Goal: Task Accomplishment & Management: Complete application form

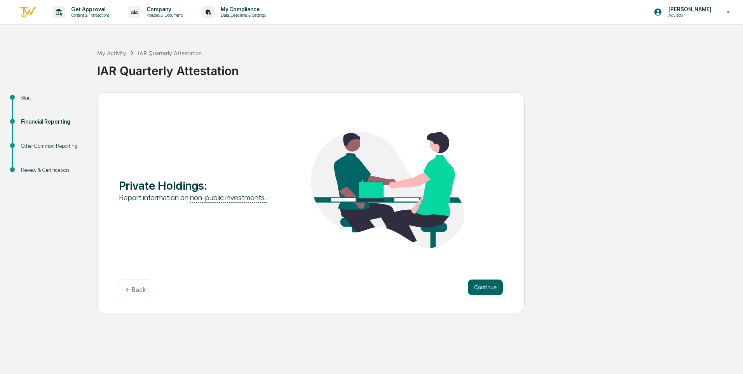
click at [24, 98] on div "Start" at bounding box center [53, 98] width 64 height 8
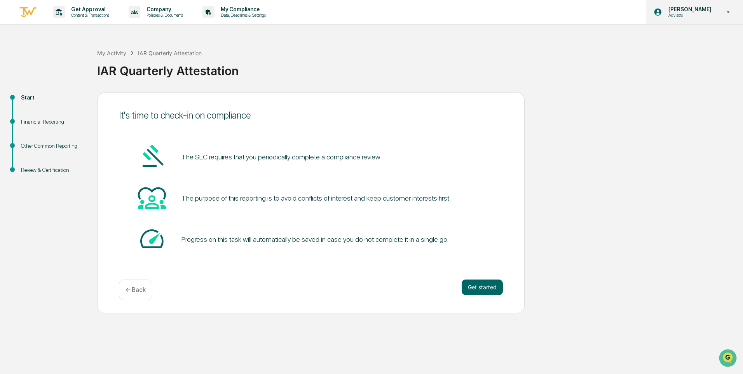
click at [729, 14] on icon at bounding box center [729, 12] width 14 height 7
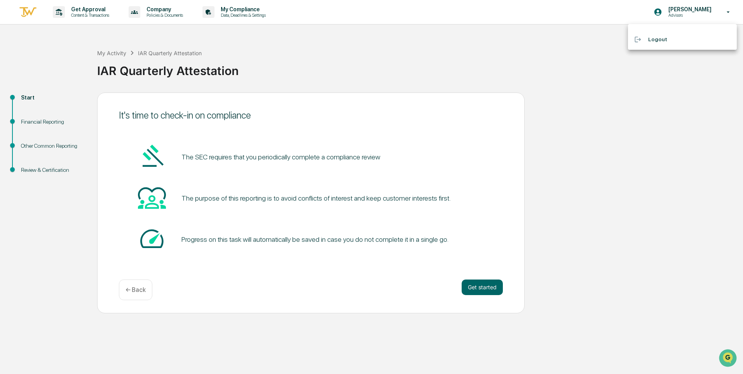
click at [704, 13] on div at bounding box center [371, 187] width 743 height 374
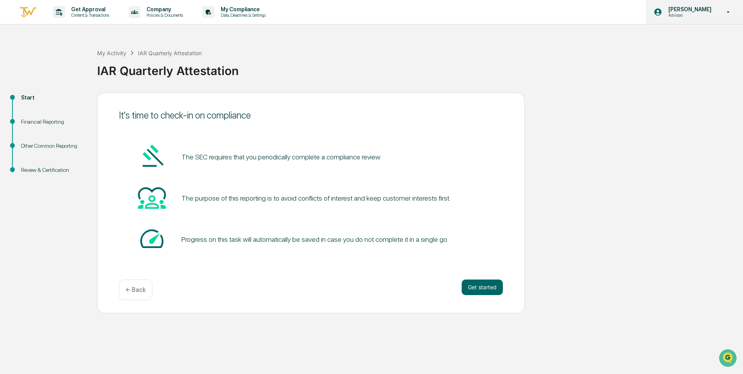
click at [699, 13] on p "Advisors" at bounding box center [688, 14] width 53 height 5
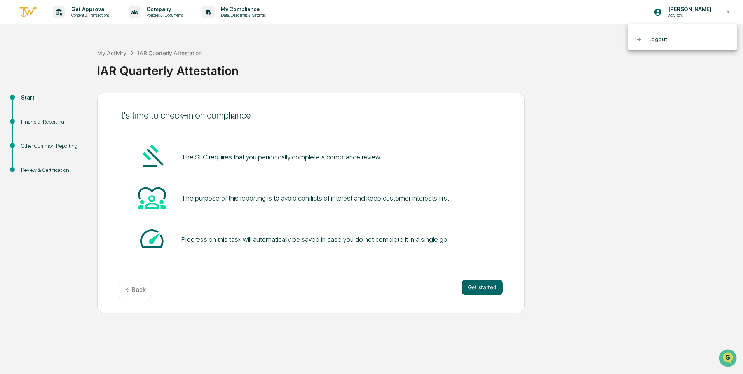
click at [560, 50] on div at bounding box center [371, 187] width 743 height 374
drag, startPoint x: 120, startPoint y: 53, endPoint x: 204, endPoint y: 76, distance: 86.6
click at [122, 54] on div "My Activity IAR Quarterly Attestation" at bounding box center [149, 53] width 105 height 9
click at [282, 46] on div "My Activity IAR Quarterly Attestation IAR Quarterly Attestation" at bounding box center [418, 65] width 642 height 56
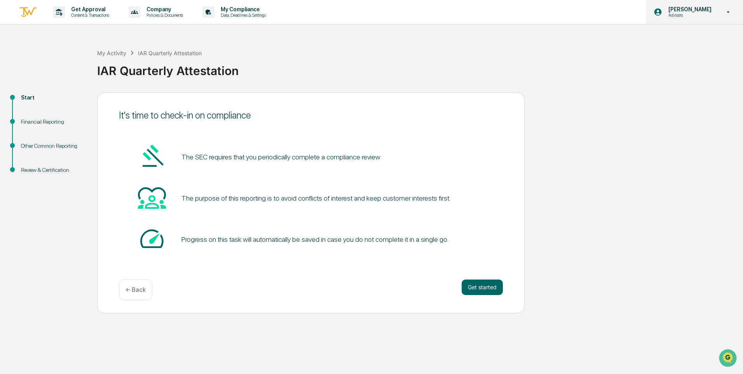
click at [662, 12] on icon at bounding box center [658, 12] width 7 height 7
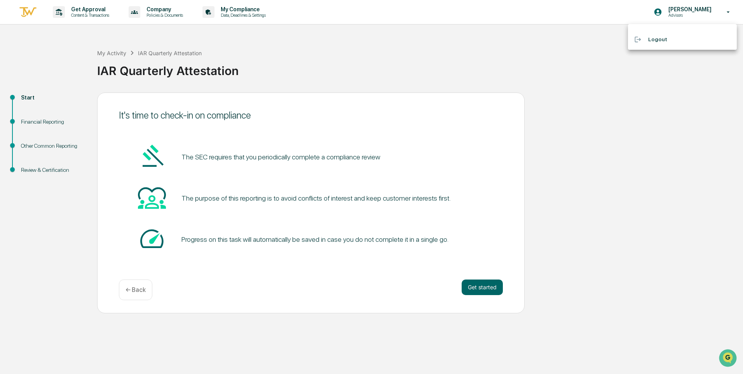
click at [526, 44] on div at bounding box center [371, 187] width 743 height 374
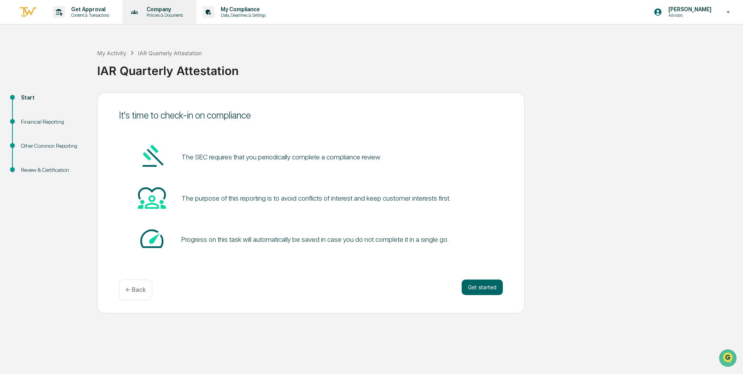
click at [161, 12] on p "Company" at bounding box center [163, 9] width 47 height 6
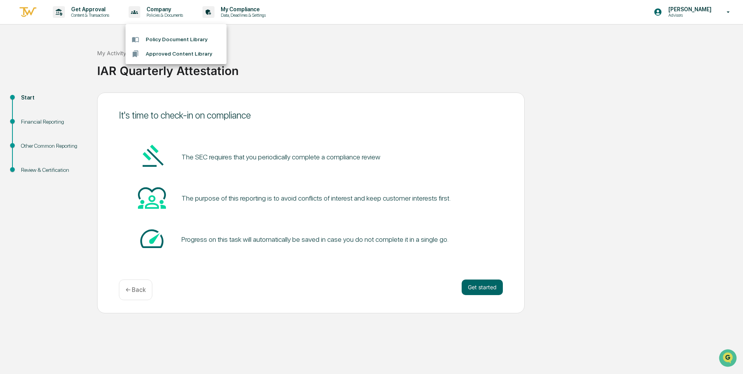
click at [244, 13] on div at bounding box center [371, 187] width 743 height 374
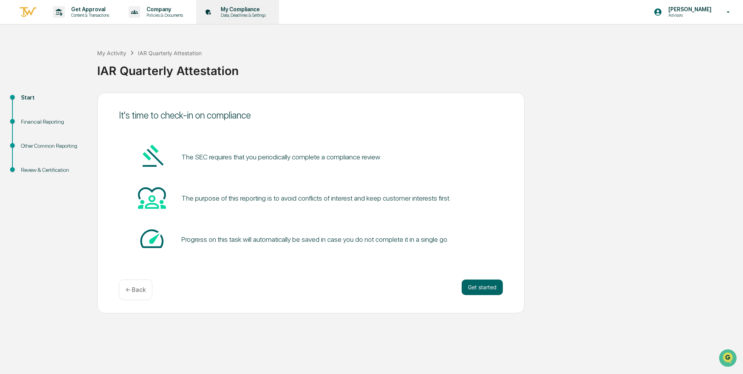
click at [239, 14] on p "Data, Deadlines & Settings" at bounding box center [242, 14] width 55 height 5
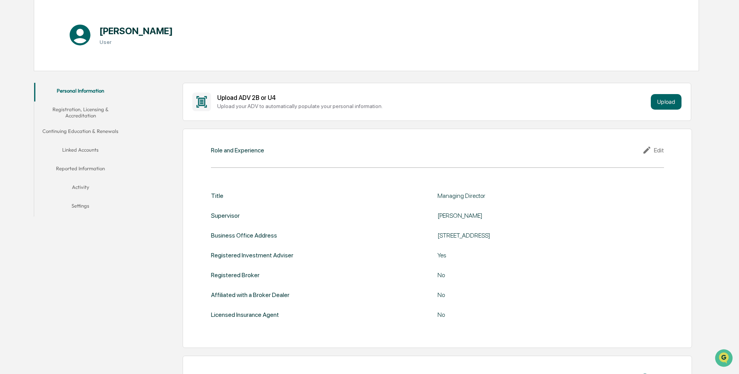
scroll to position [78, 0]
click at [83, 168] on button "Reported Information" at bounding box center [80, 169] width 93 height 19
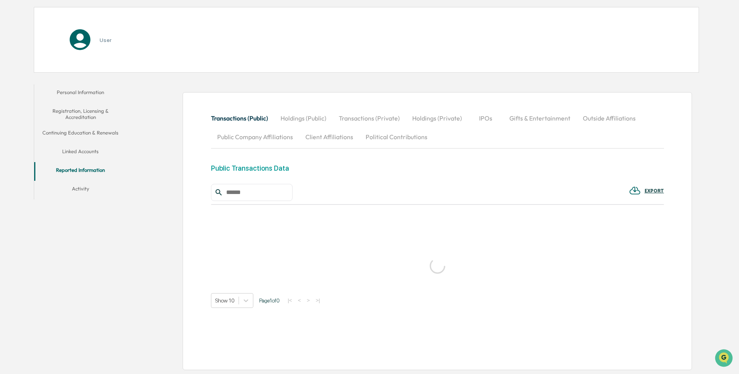
scroll to position [78, 0]
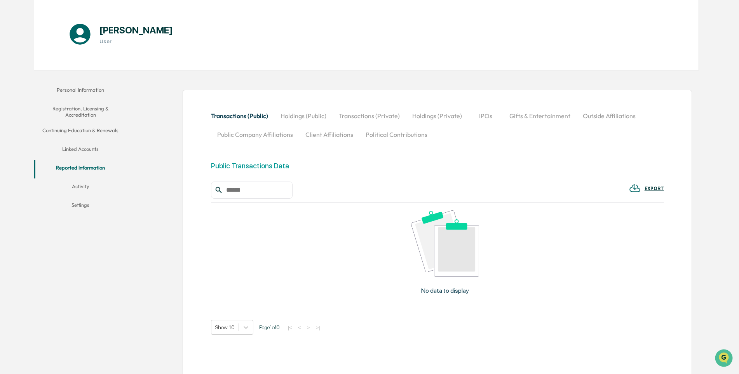
click at [255, 134] on button "Public Company Affiliations" at bounding box center [255, 134] width 88 height 19
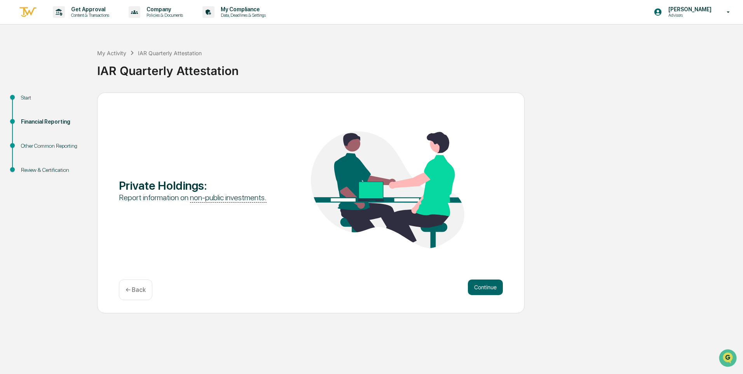
click at [50, 121] on div "Financial Reporting" at bounding box center [53, 122] width 64 height 8
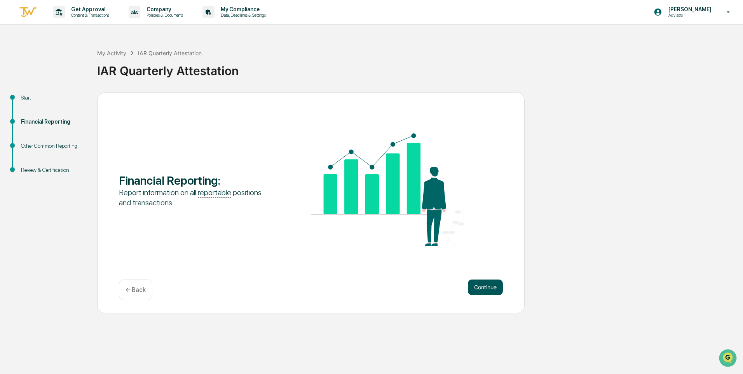
click at [482, 289] on button "Continue" at bounding box center [485, 288] width 35 height 16
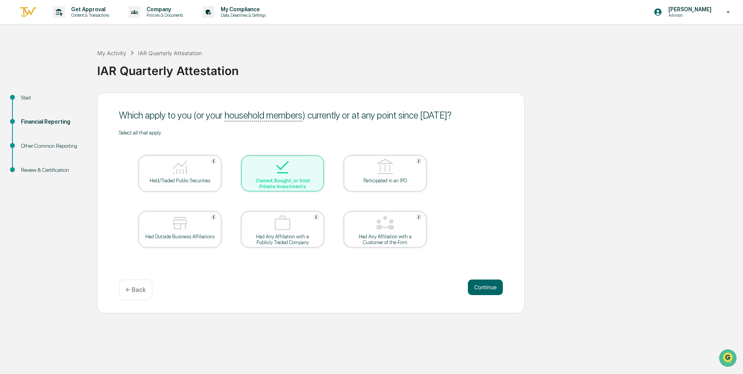
click at [294, 177] on div at bounding box center [283, 168] width 78 height 20
click at [479, 290] on button "Continue" at bounding box center [485, 288] width 35 height 16
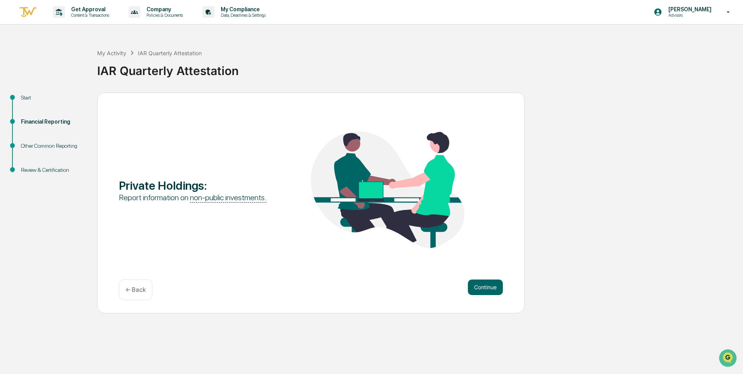
click at [479, 290] on button "Continue" at bounding box center [485, 288] width 35 height 16
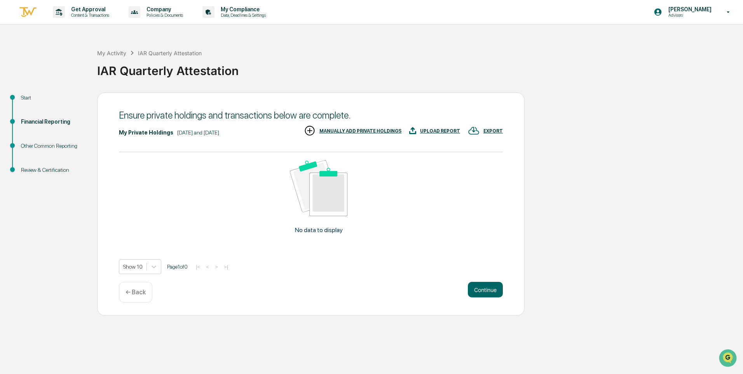
click at [345, 131] on div "MANUALLY ADD PRIVATE HOLDINGS" at bounding box center [361, 130] width 82 height 5
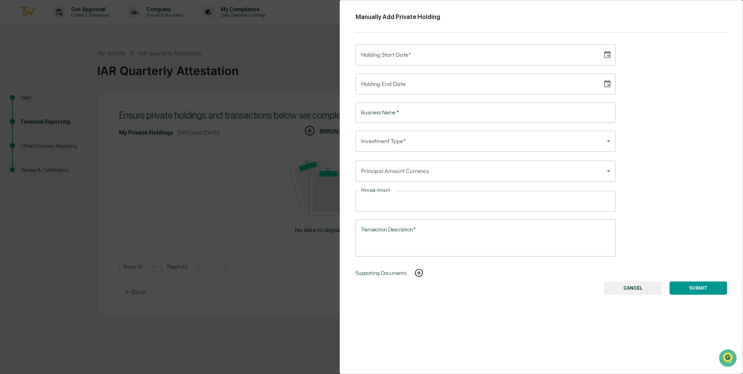
click at [624, 290] on button "CANCEL" at bounding box center [633, 287] width 58 height 13
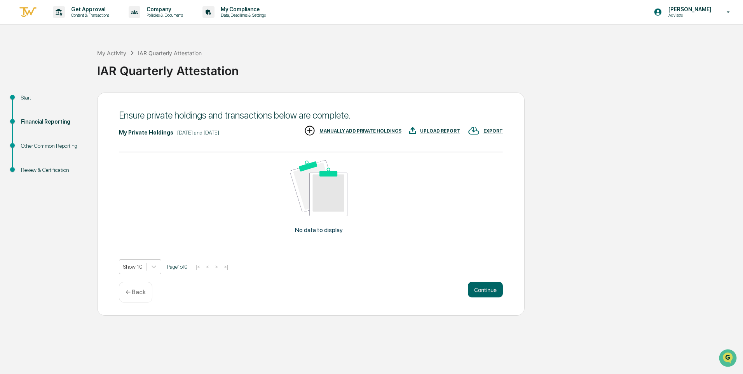
click at [129, 293] on p "← Back" at bounding box center [136, 291] width 20 height 7
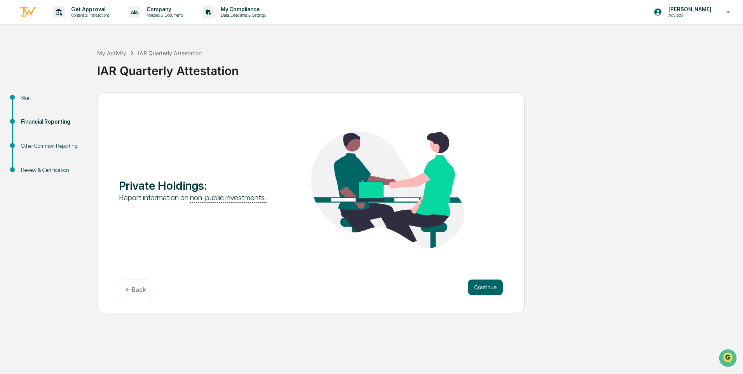
click at [131, 291] on p "← Back" at bounding box center [136, 289] width 20 height 7
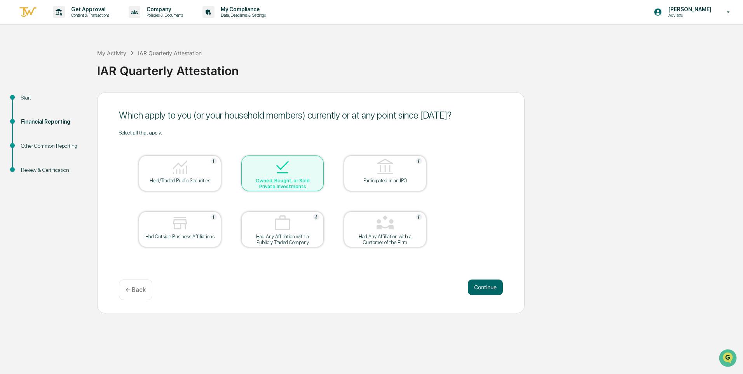
click at [281, 171] on img at bounding box center [282, 167] width 19 height 19
click at [177, 225] on img at bounding box center [180, 223] width 19 height 19
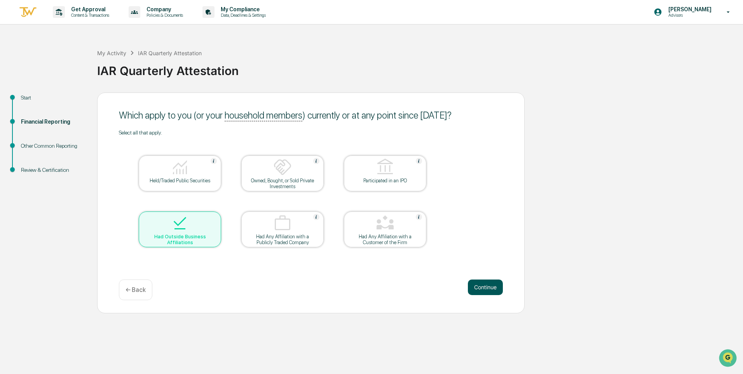
click at [486, 286] on button "Continue" at bounding box center [485, 288] width 35 height 16
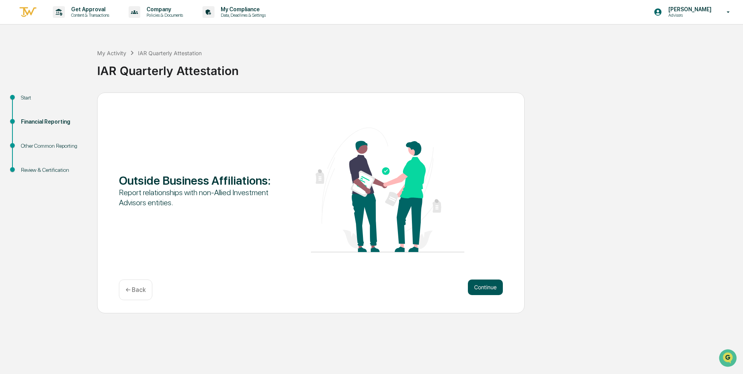
click at [486, 286] on button "Continue" at bounding box center [485, 288] width 35 height 16
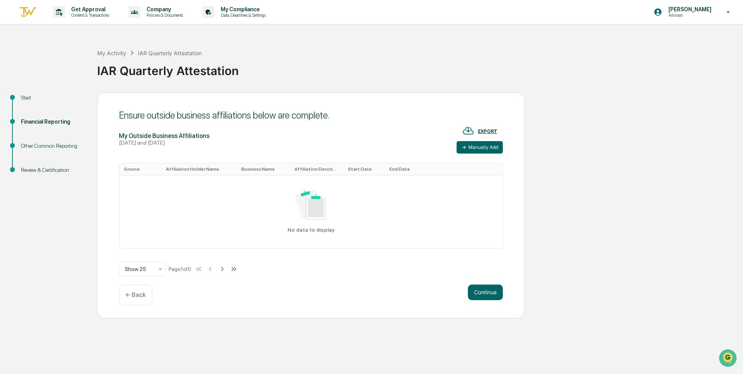
click at [28, 99] on div "Start" at bounding box center [53, 98] width 64 height 8
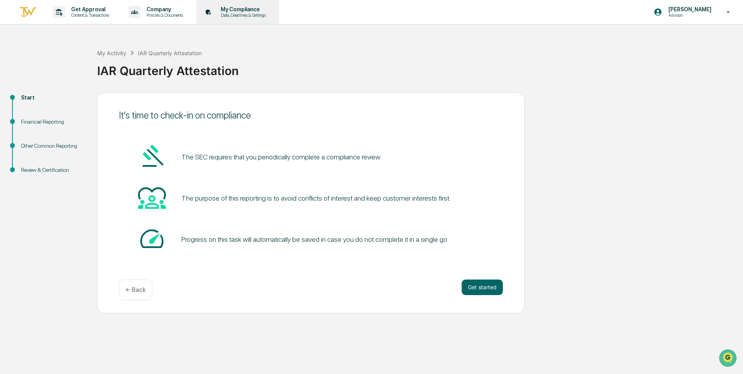
click at [241, 11] on p "My Compliance" at bounding box center [242, 9] width 55 height 6
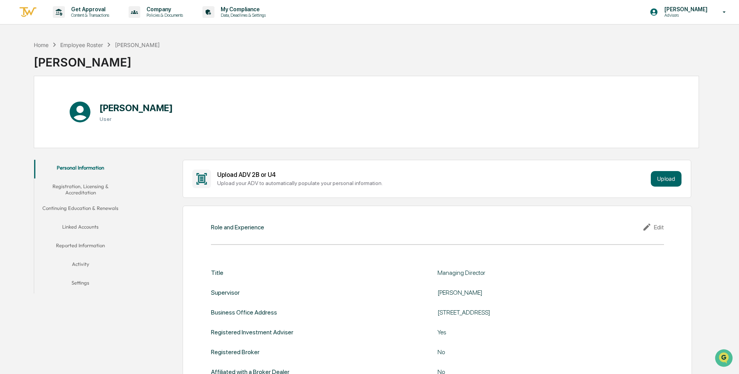
click at [77, 245] on button "Reported Information" at bounding box center [80, 247] width 93 height 19
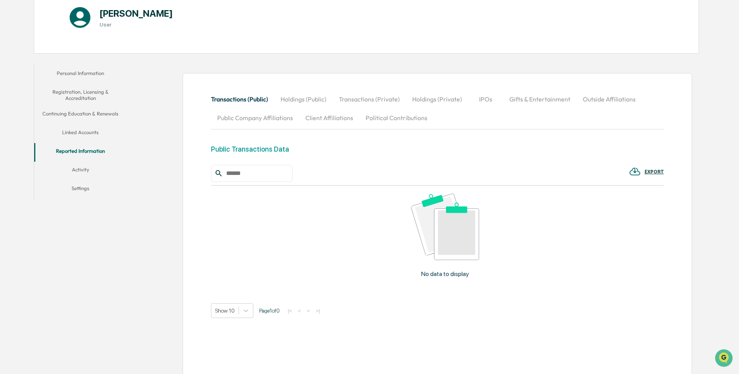
scroll to position [105, 0]
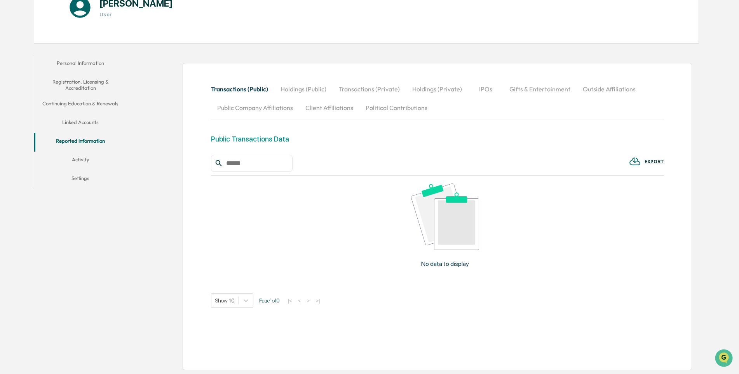
click at [260, 107] on button "Public Company Affiliations" at bounding box center [255, 107] width 88 height 19
click at [243, 161] on input "text" at bounding box center [256, 163] width 66 height 10
type input "**********"
click at [636, 162] on img at bounding box center [635, 161] width 12 height 12
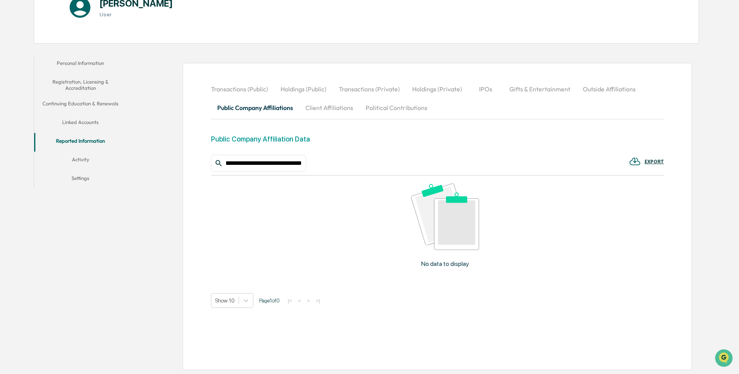
scroll to position [0, 0]
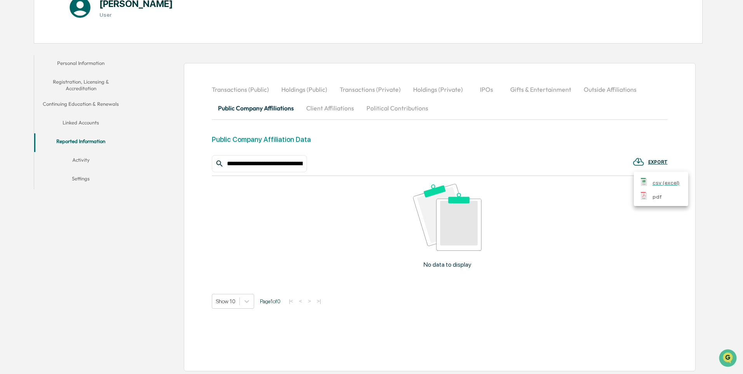
click at [582, 203] on div at bounding box center [371, 187] width 743 height 374
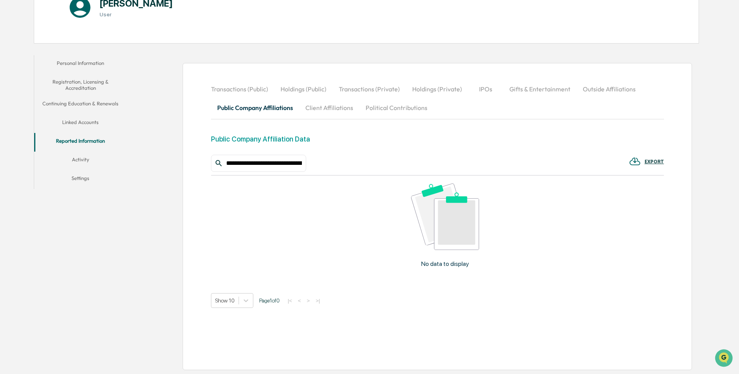
click at [654, 161] on div "EXPORT" at bounding box center [654, 161] width 19 height 5
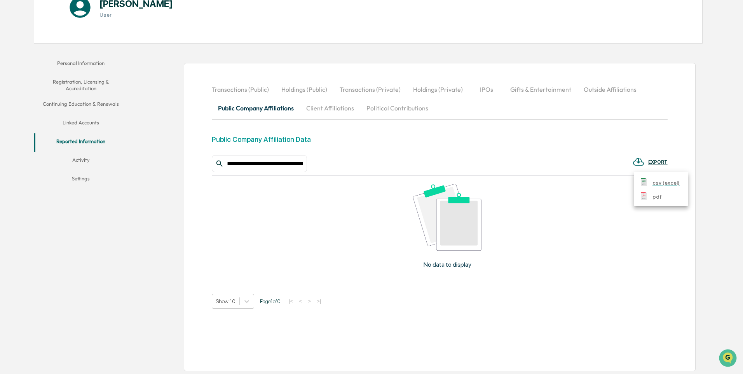
click at [650, 197] on div "pdf" at bounding box center [652, 196] width 24 height 8
click at [552, 232] on div at bounding box center [371, 187] width 743 height 374
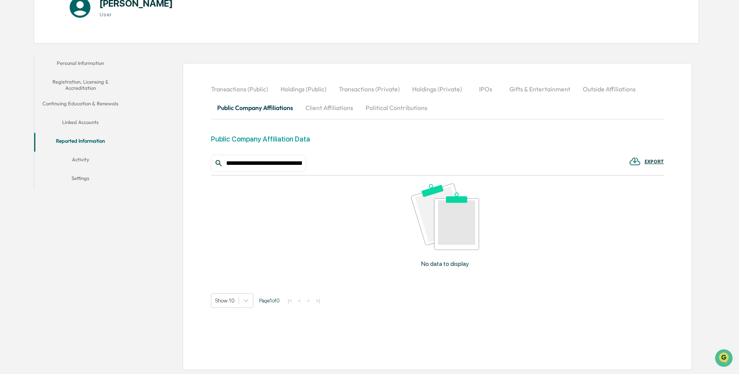
click at [80, 161] on button "Activity" at bounding box center [80, 161] width 93 height 19
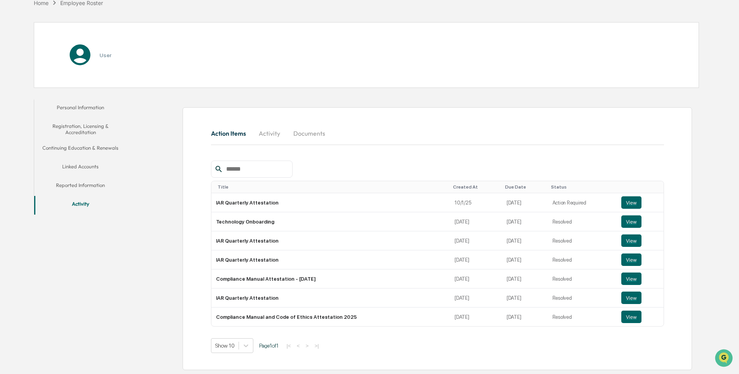
scroll to position [60, 0]
click at [78, 187] on button "Reported Information" at bounding box center [80, 186] width 93 height 19
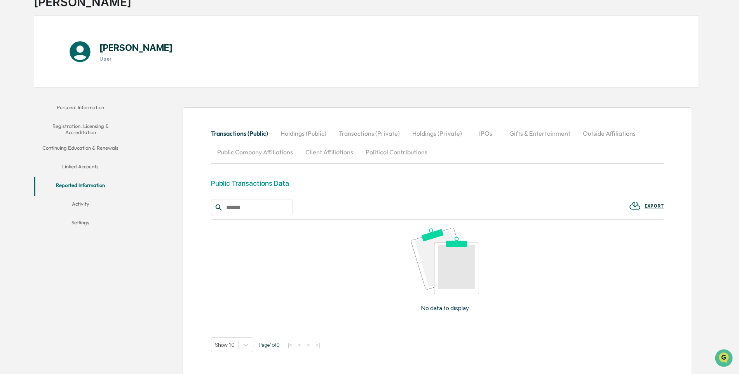
click at [263, 152] on button "Public Company Affiliations" at bounding box center [255, 152] width 88 height 19
click at [454, 261] on img at bounding box center [445, 261] width 68 height 66
click at [426, 251] on img at bounding box center [445, 261] width 68 height 66
click at [449, 263] on img at bounding box center [445, 261] width 68 height 66
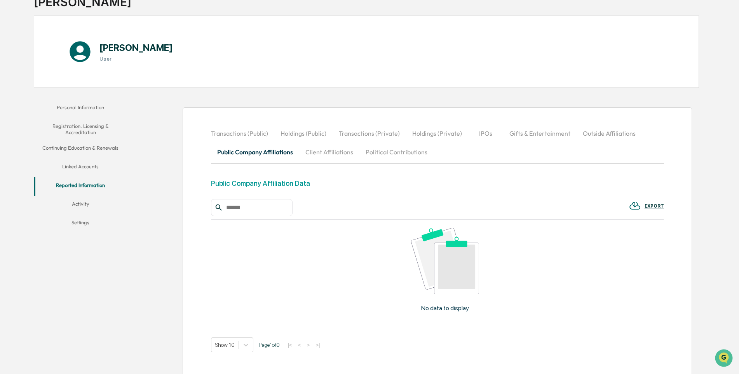
click at [602, 134] on button "Outside Affiliations" at bounding box center [609, 133] width 65 height 19
click at [234, 208] on input "text" at bounding box center [256, 208] width 66 height 10
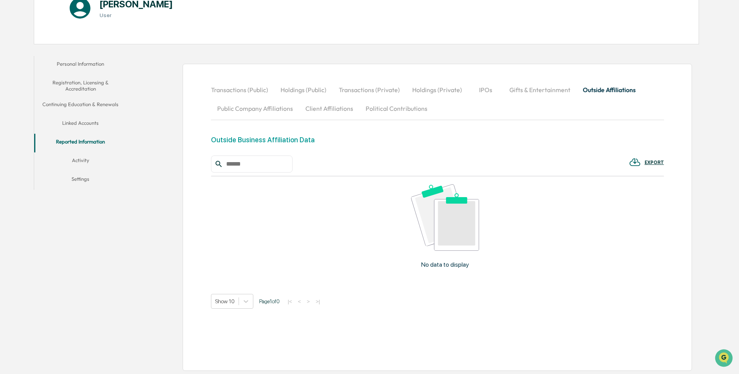
scroll to position [105, 0]
click at [637, 162] on img at bounding box center [635, 161] width 12 height 12
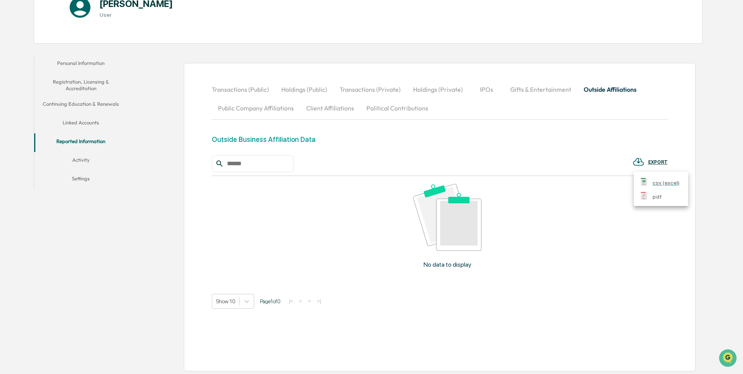
click at [580, 201] on div at bounding box center [371, 187] width 743 height 374
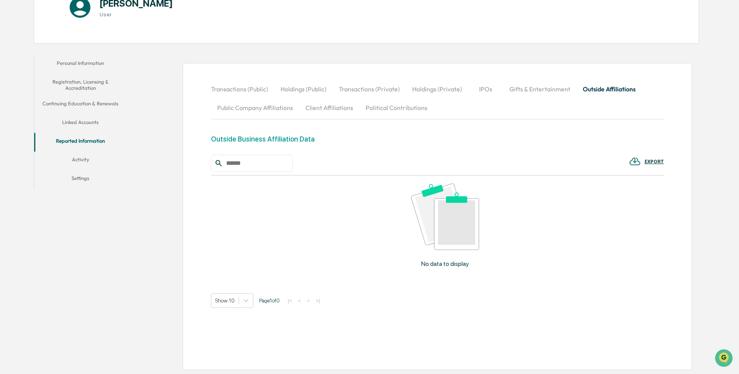
click at [95, 64] on button "Personal Information" at bounding box center [80, 64] width 93 height 19
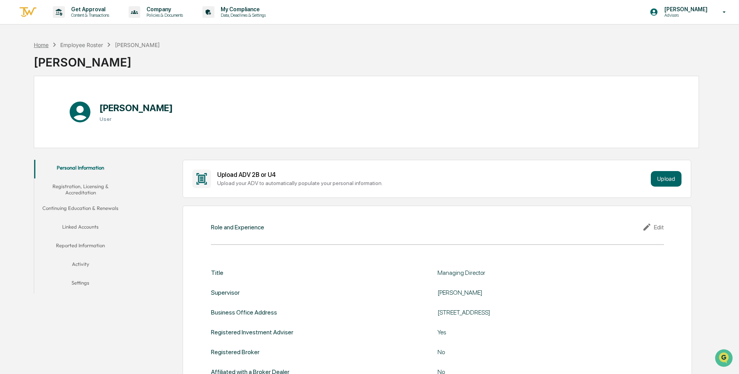
click at [41, 44] on div "Home" at bounding box center [41, 45] width 15 height 7
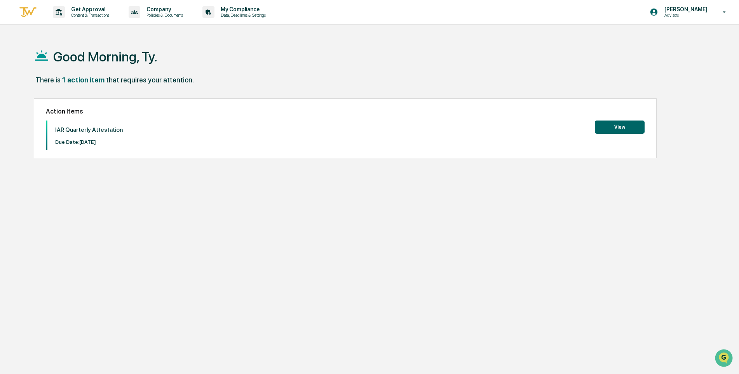
click at [620, 128] on button "View" at bounding box center [620, 127] width 50 height 13
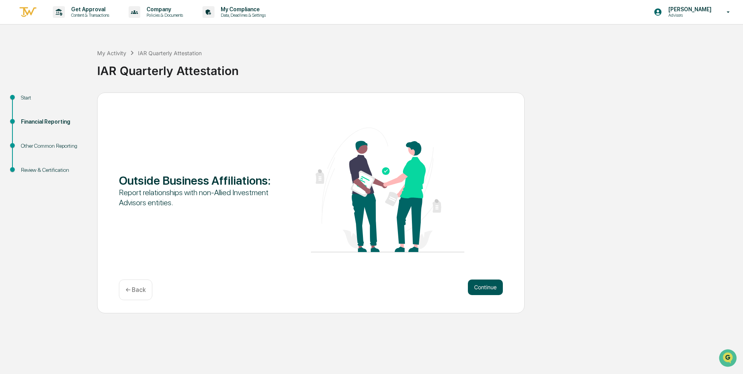
click at [483, 290] on button "Continue" at bounding box center [485, 288] width 35 height 16
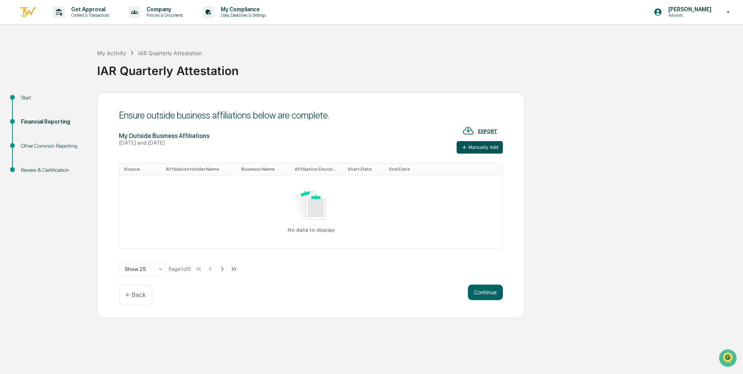
click at [479, 146] on button "Manually Add" at bounding box center [480, 147] width 46 height 12
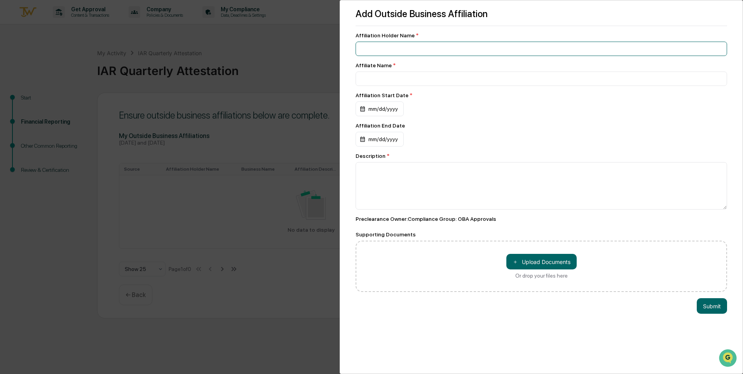
click at [394, 46] on input at bounding box center [542, 49] width 372 height 14
click at [372, 48] on input "**********" at bounding box center [542, 49] width 372 height 14
click at [415, 50] on input "**********" at bounding box center [542, 49] width 372 height 14
drag, startPoint x: 439, startPoint y: 46, endPoint x: 325, endPoint y: 37, distance: 114.3
click at [325, 37] on div "**********" at bounding box center [371, 187] width 743 height 374
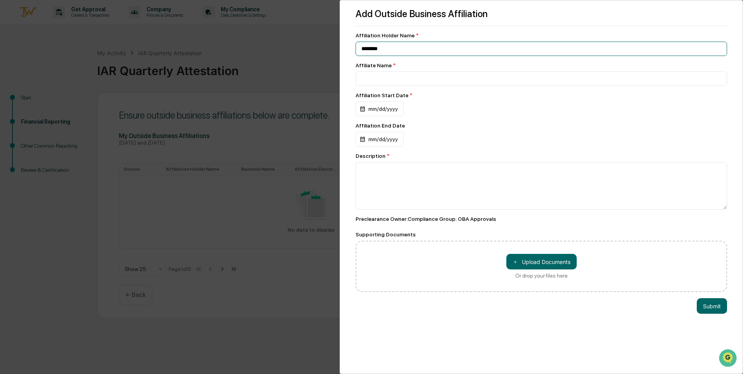
type input "********"
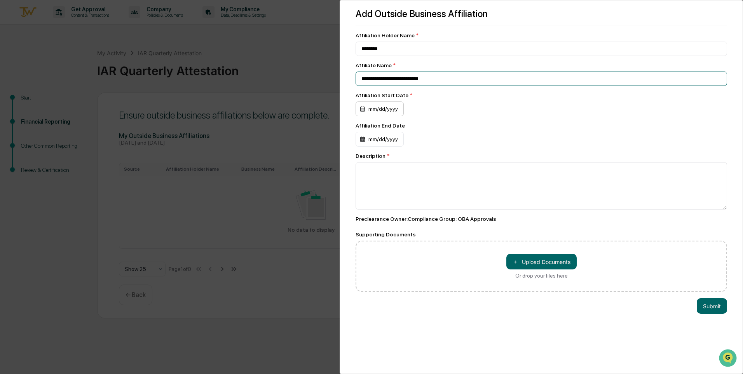
type input "**********"
click at [397, 112] on div "mm/dd/yyyy" at bounding box center [380, 108] width 48 height 15
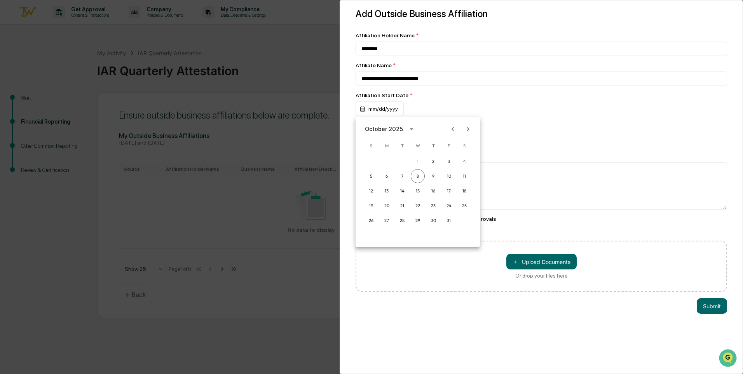
click at [451, 131] on icon "Previous month" at bounding box center [453, 129] width 9 height 9
click at [402, 178] on button "9" at bounding box center [402, 176] width 14 height 14
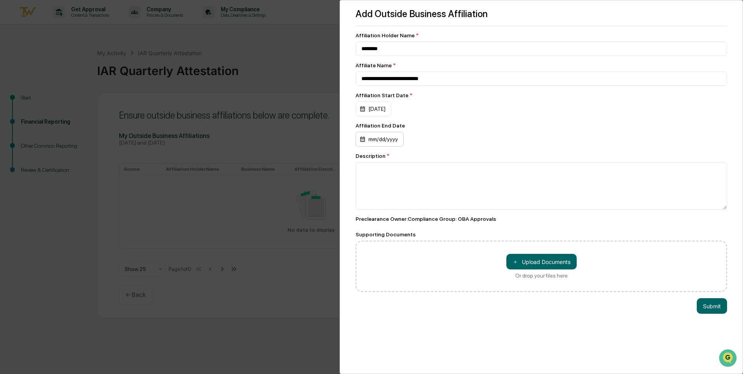
click at [381, 142] on div "mm/dd/yyyy" at bounding box center [380, 139] width 48 height 15
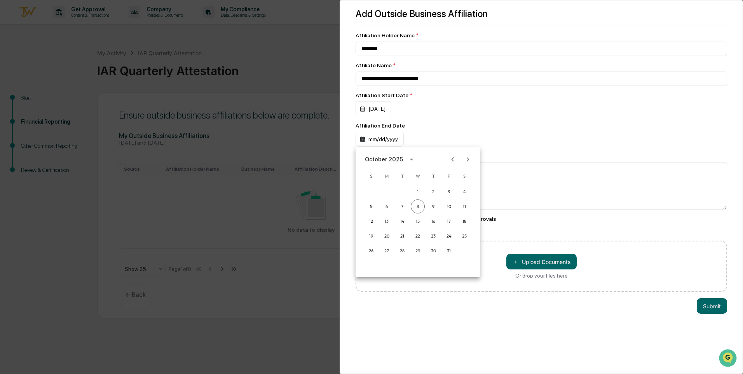
click at [489, 139] on div at bounding box center [371, 187] width 743 height 374
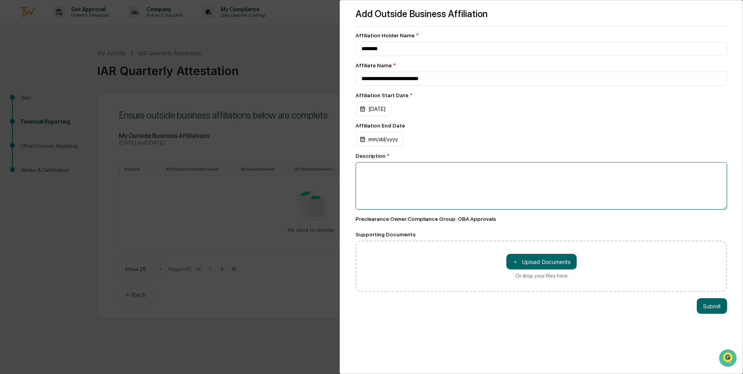
click at [392, 170] on textarea at bounding box center [542, 185] width 372 height 47
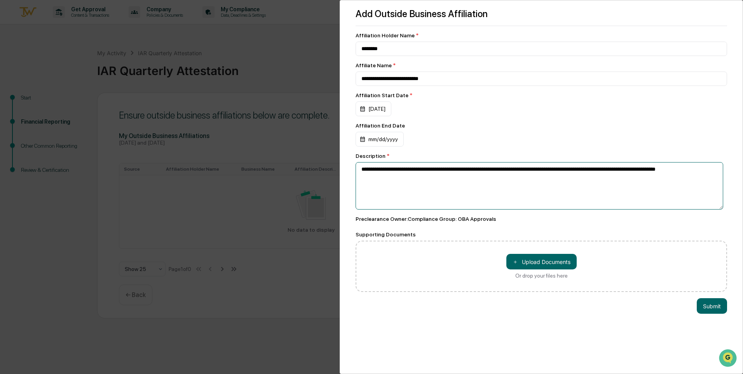
click at [454, 170] on textarea "**********" at bounding box center [540, 185] width 368 height 47
click at [698, 170] on textarea "**********" at bounding box center [540, 185] width 368 height 47
click at [582, 178] on textarea "**********" at bounding box center [540, 185] width 368 height 47
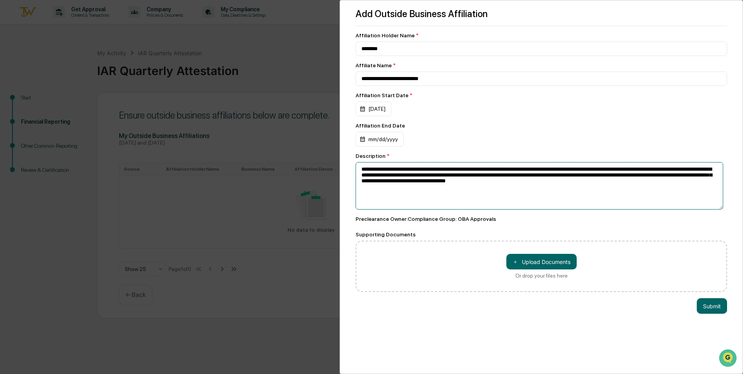
click at [473, 183] on textarea "**********" at bounding box center [540, 185] width 368 height 47
click at [478, 183] on textarea "**********" at bounding box center [540, 185] width 368 height 47
click at [612, 186] on textarea "**********" at bounding box center [540, 185] width 368 height 47
click at [375, 177] on textarea "**********" at bounding box center [540, 185] width 368 height 47
click at [662, 184] on textarea "**********" at bounding box center [540, 185] width 368 height 47
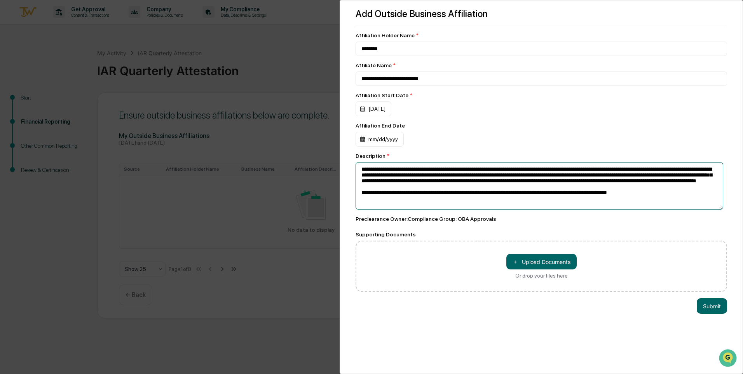
drag, startPoint x: 650, startPoint y: 202, endPoint x: 358, endPoint y: 168, distance: 294.0
click at [358, 168] on textarea "**********" at bounding box center [540, 185] width 368 height 47
type textarea "**********"
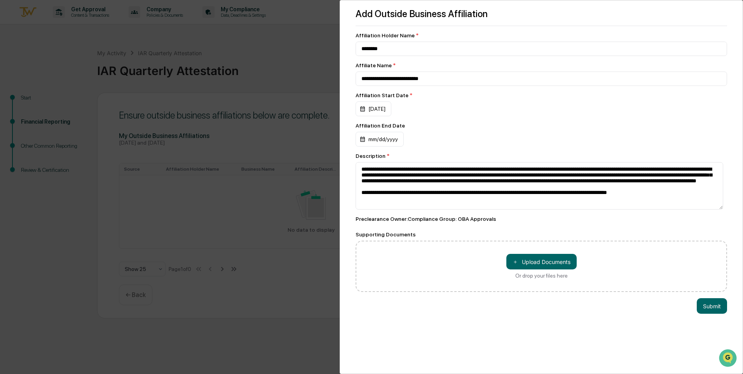
click at [594, 218] on div "Preclearance Owner : Compliance Group: OBA Approvals" at bounding box center [542, 219] width 372 height 6
click at [706, 307] on button "Submit" at bounding box center [712, 306] width 30 height 16
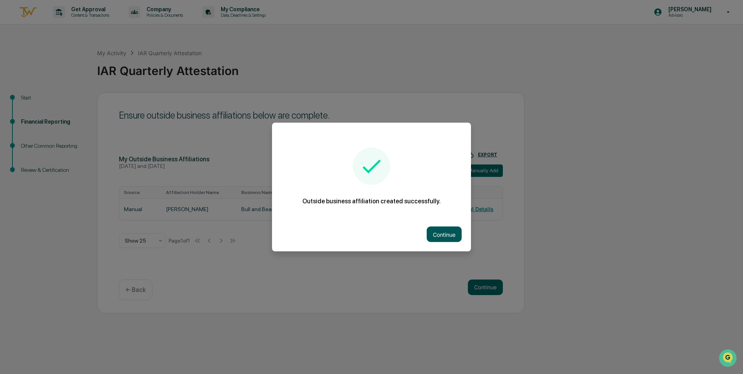
click at [444, 232] on button "Continue" at bounding box center [444, 235] width 35 height 16
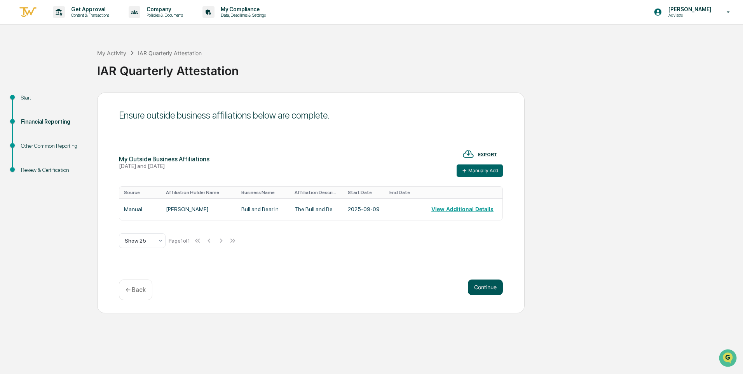
click at [477, 287] on button "Continue" at bounding box center [485, 288] width 35 height 16
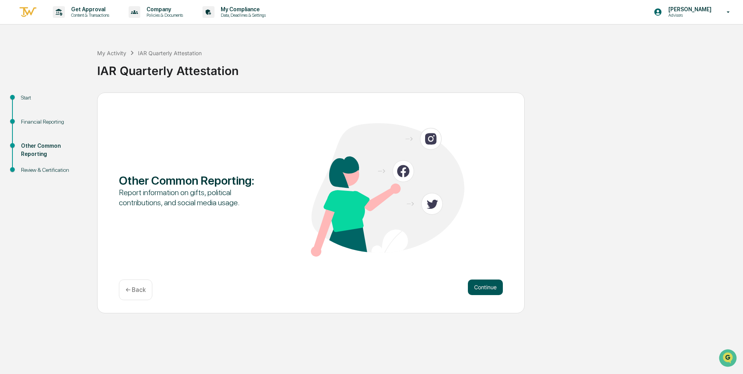
click at [481, 286] on button "Continue" at bounding box center [485, 288] width 35 height 16
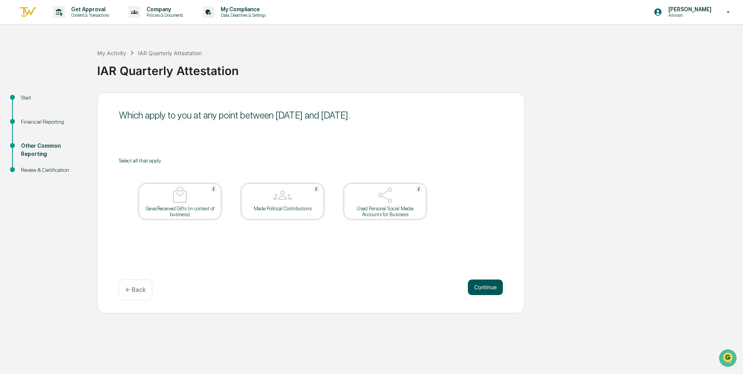
click at [484, 288] on button "Continue" at bounding box center [485, 288] width 35 height 16
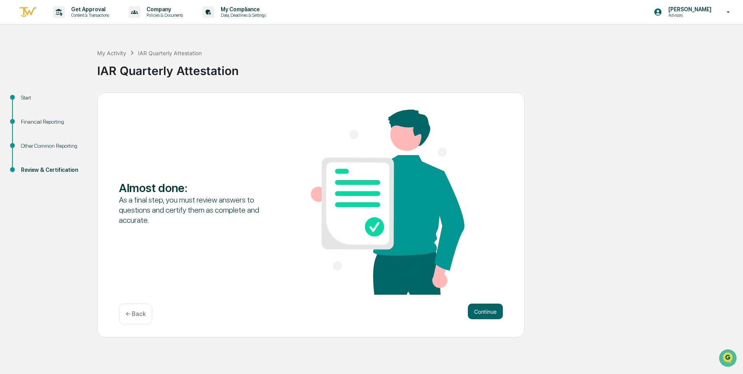
click at [39, 120] on div "Financial Reporting" at bounding box center [53, 122] width 64 height 8
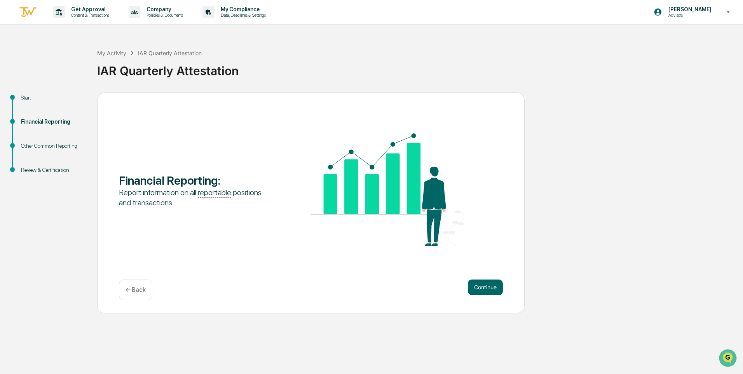
click at [39, 122] on div "Financial Reporting" at bounding box center [53, 122] width 64 height 8
click at [488, 288] on button "Continue" at bounding box center [485, 288] width 35 height 16
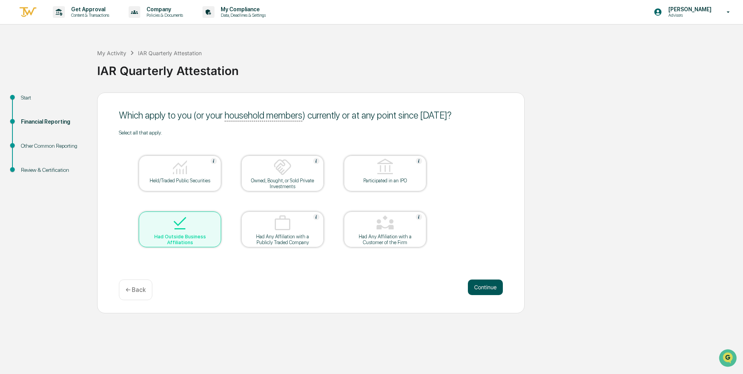
click at [487, 288] on button "Continue" at bounding box center [485, 288] width 35 height 16
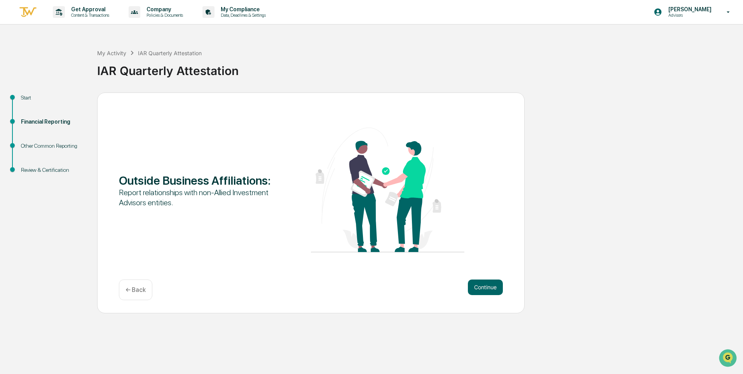
click at [487, 288] on button "Continue" at bounding box center [485, 288] width 35 height 16
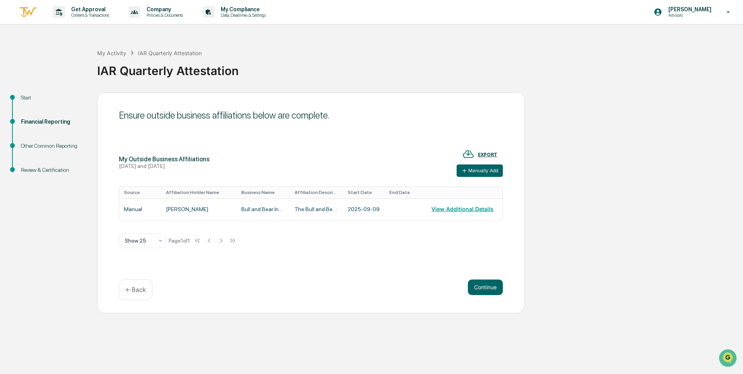
click at [487, 288] on button "Continue" at bounding box center [485, 288] width 35 height 16
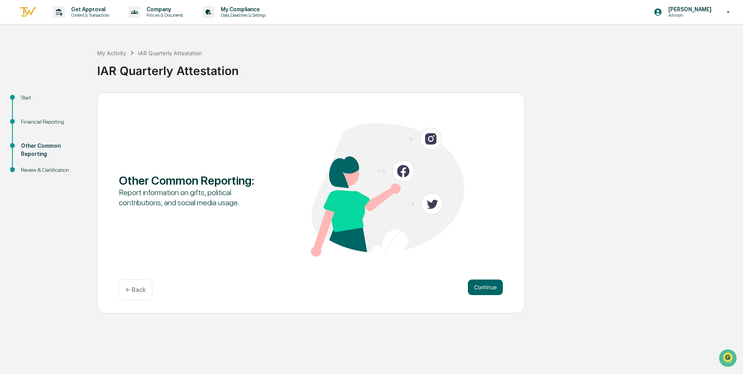
click at [487, 288] on button "Continue" at bounding box center [485, 288] width 35 height 16
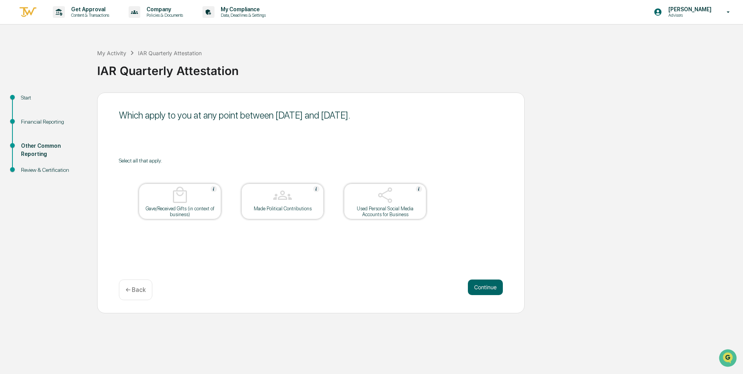
click at [487, 288] on button "Continue" at bounding box center [485, 288] width 35 height 16
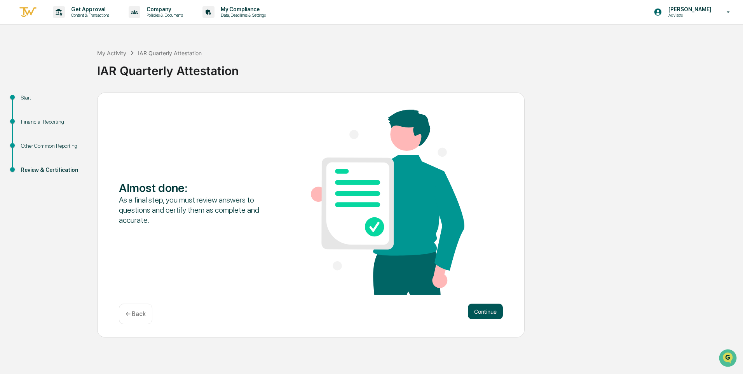
click at [479, 312] on button "Continue" at bounding box center [485, 312] width 35 height 16
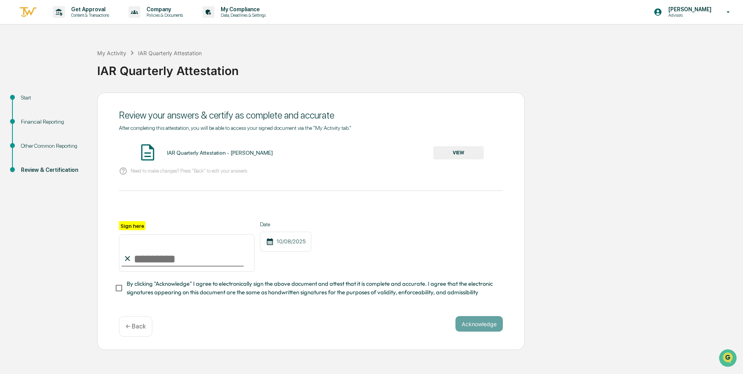
click at [153, 259] on input "Sign here" at bounding box center [187, 252] width 136 height 37
type input "********"
click at [478, 329] on button "Acknowledge" at bounding box center [479, 324] width 47 height 16
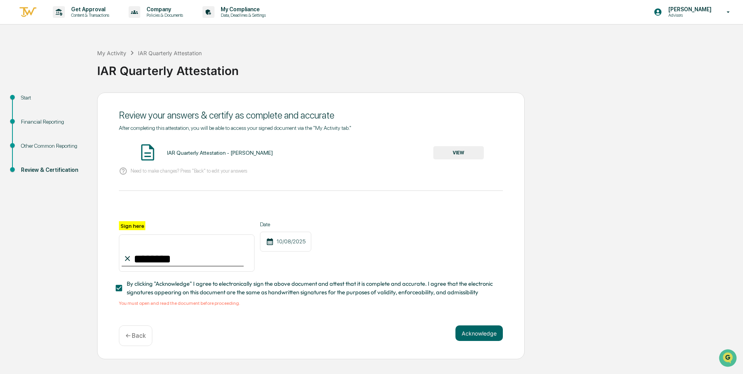
click at [456, 154] on button "VIEW" at bounding box center [458, 152] width 51 height 13
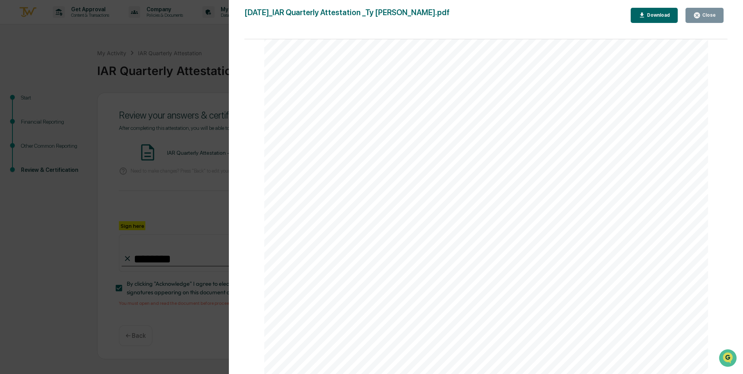
scroll to position [2273, 0]
click at [700, 15] on icon "button" at bounding box center [697, 15] width 6 height 6
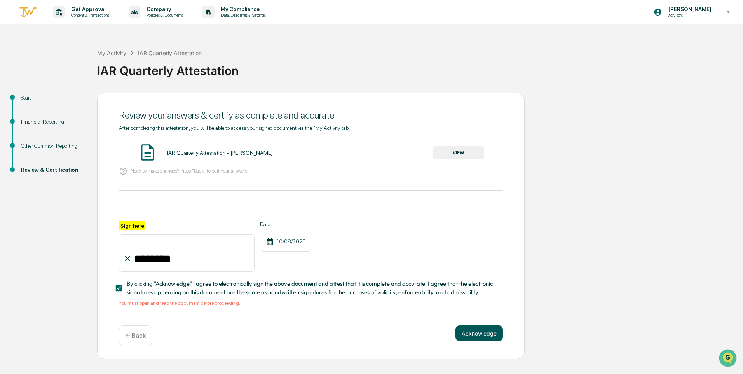
click at [475, 337] on button "Acknowledge" at bounding box center [479, 333] width 47 height 16
